Goal: Information Seeking & Learning: Learn about a topic

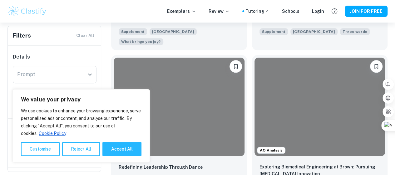
scroll to position [271, 0]
click at [118, 150] on button "Accept All" at bounding box center [122, 149] width 39 height 14
checkbox input "true"
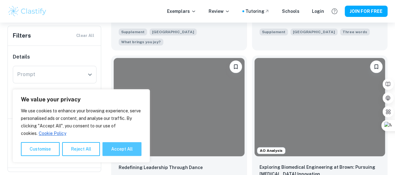
checkbox input "true"
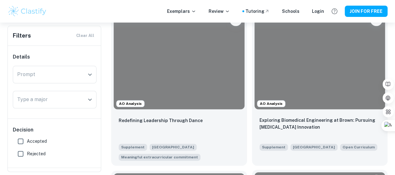
scroll to position [699, 0]
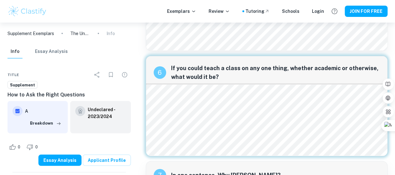
scroll to position [776, 0]
